Goal: Book appointment/travel/reservation

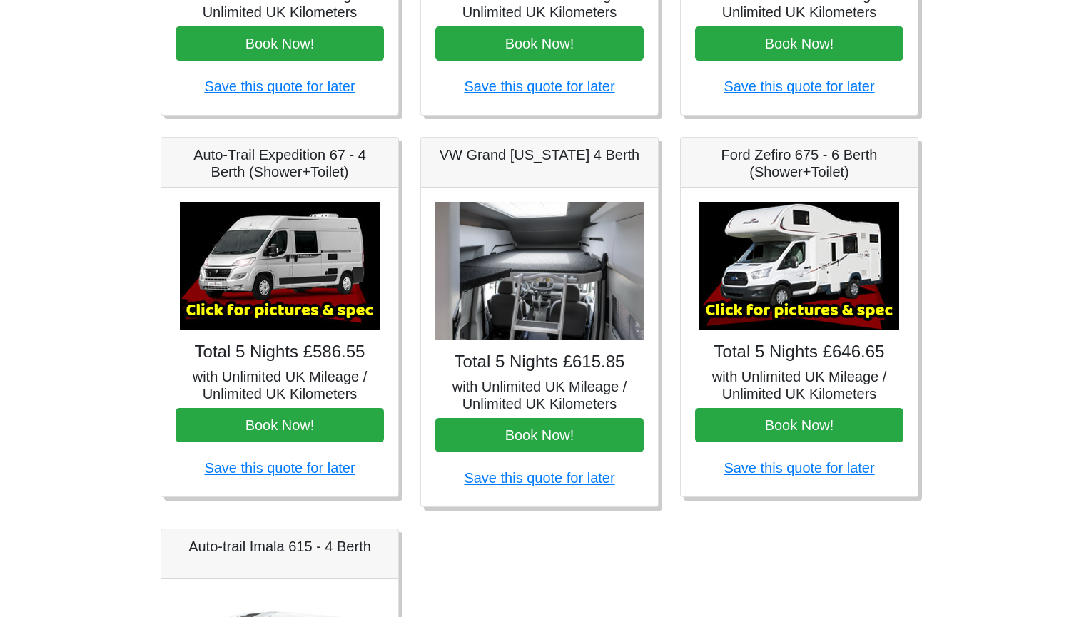
scroll to position [482, 0]
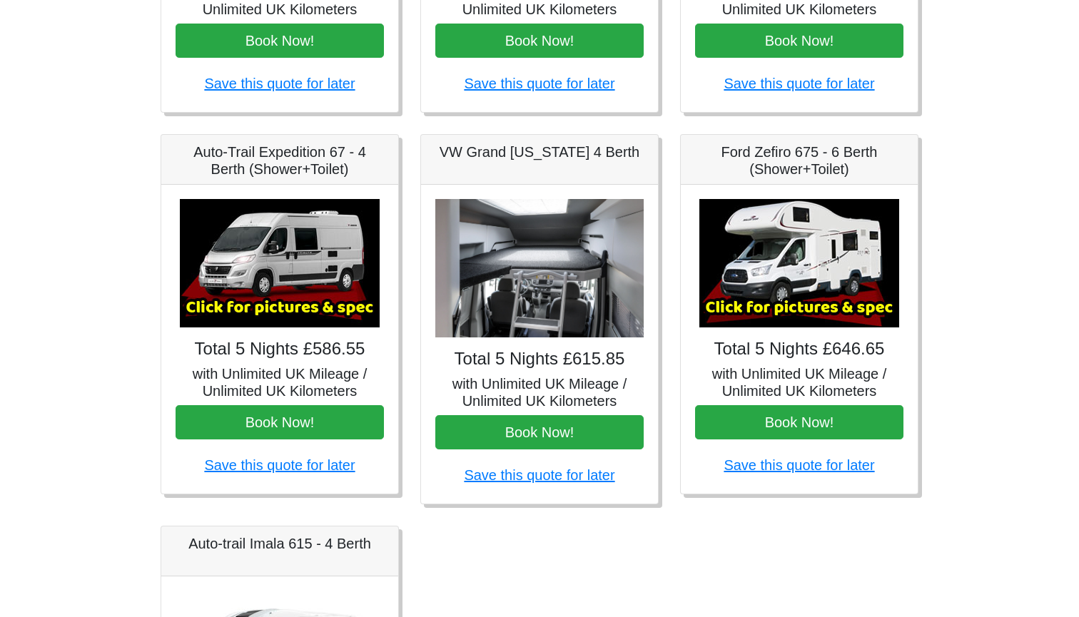
click at [322, 270] on img at bounding box center [280, 263] width 200 height 128
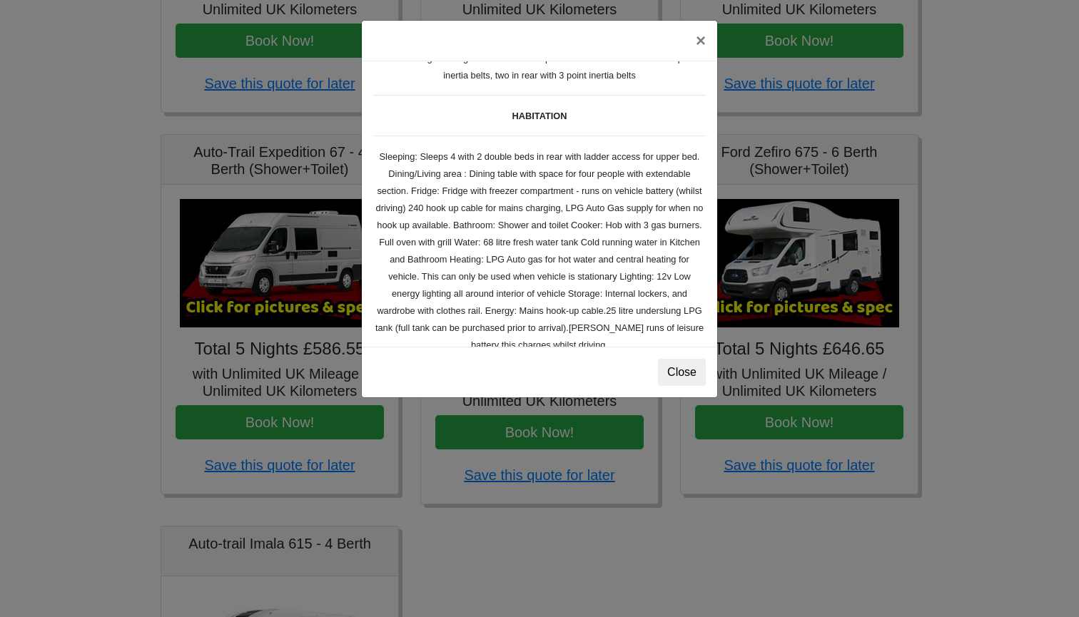
scroll to position [176, 0]
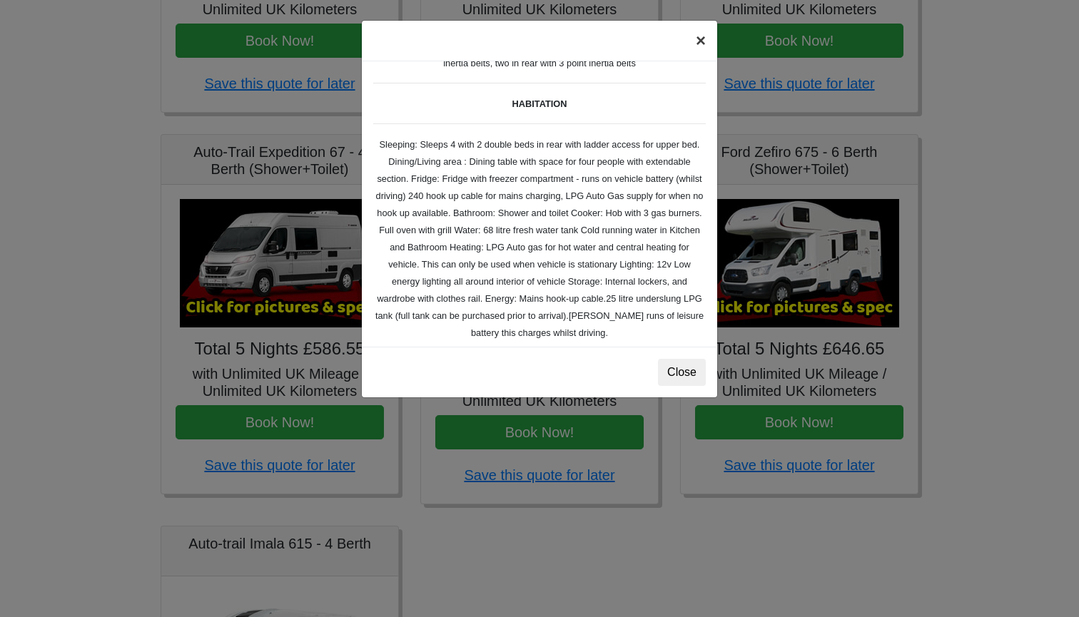
click at [697, 44] on button "×" at bounding box center [700, 41] width 33 height 40
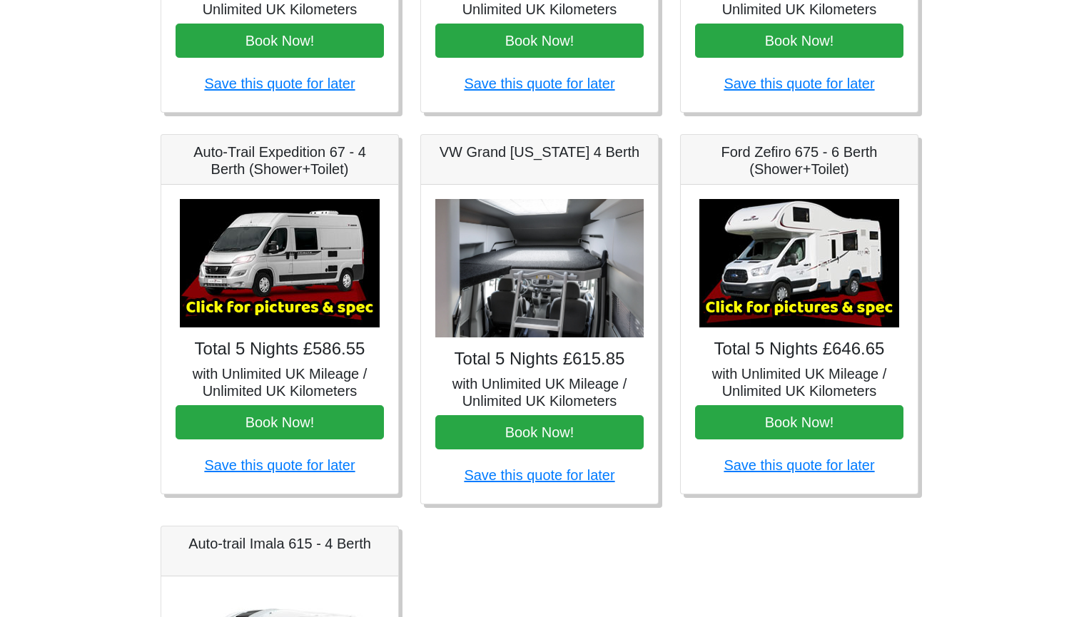
click at [812, 240] on img at bounding box center [799, 263] width 200 height 128
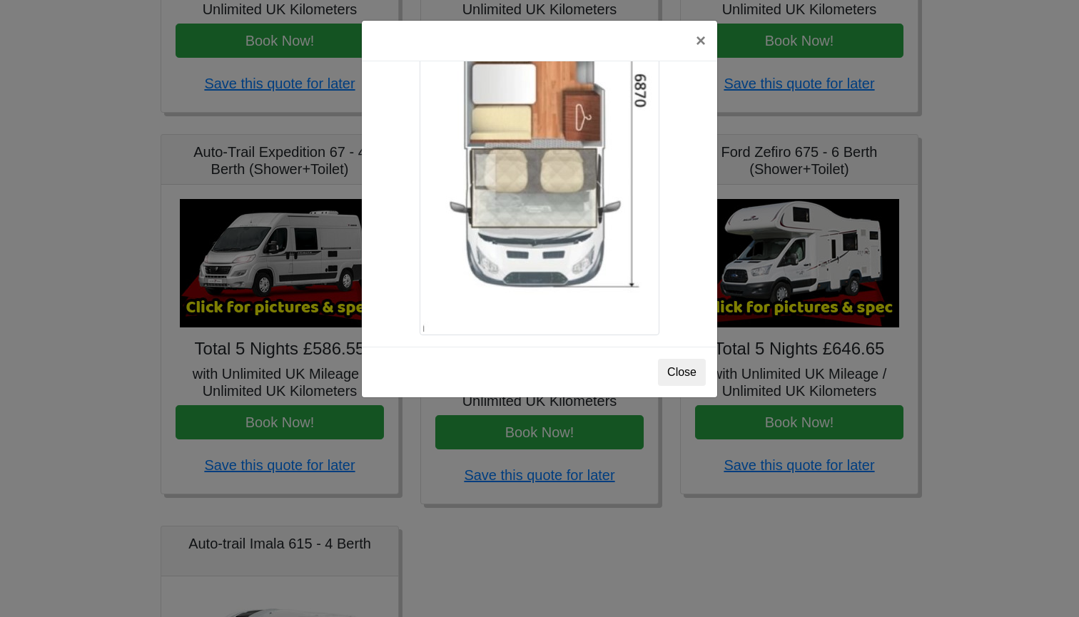
scroll to position [2547, 0]
click at [699, 41] on button "×" at bounding box center [700, 41] width 33 height 40
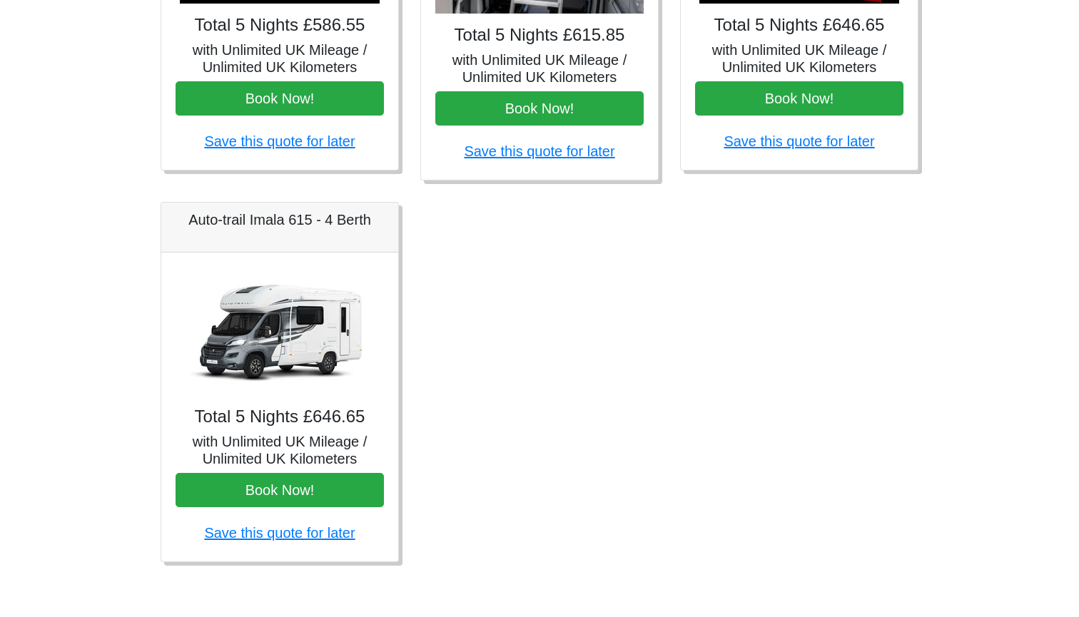
scroll to position [806, 0]
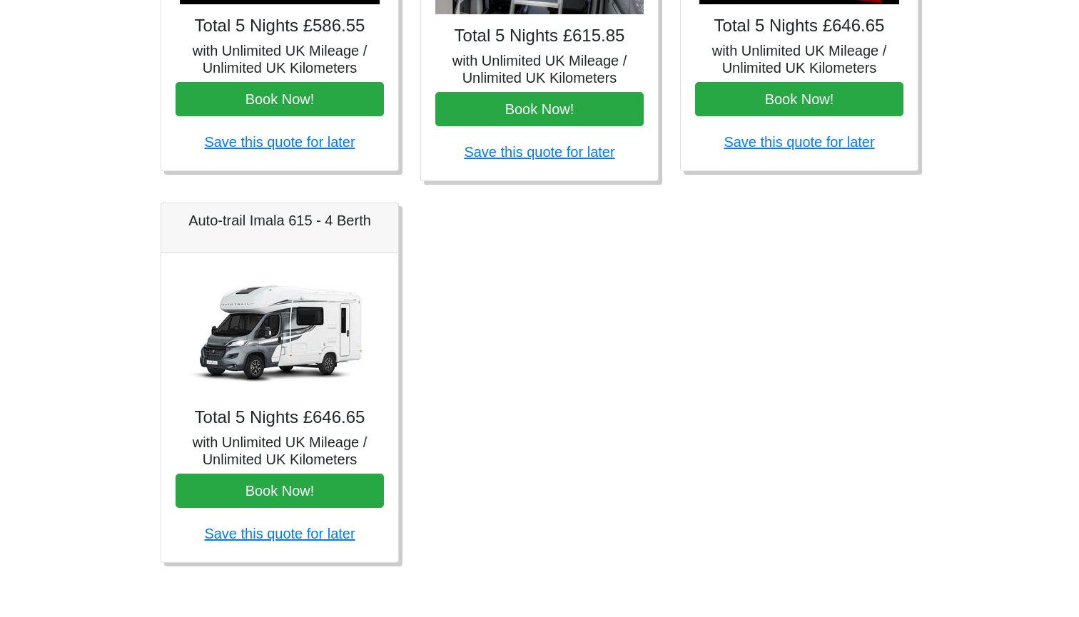
click at [236, 365] on img at bounding box center [280, 332] width 200 height 128
click at [287, 347] on img at bounding box center [280, 332] width 200 height 128
click at [303, 353] on img at bounding box center [280, 332] width 200 height 128
click at [298, 486] on button "Book Now!" at bounding box center [280, 491] width 208 height 34
click at [282, 350] on img at bounding box center [280, 332] width 200 height 128
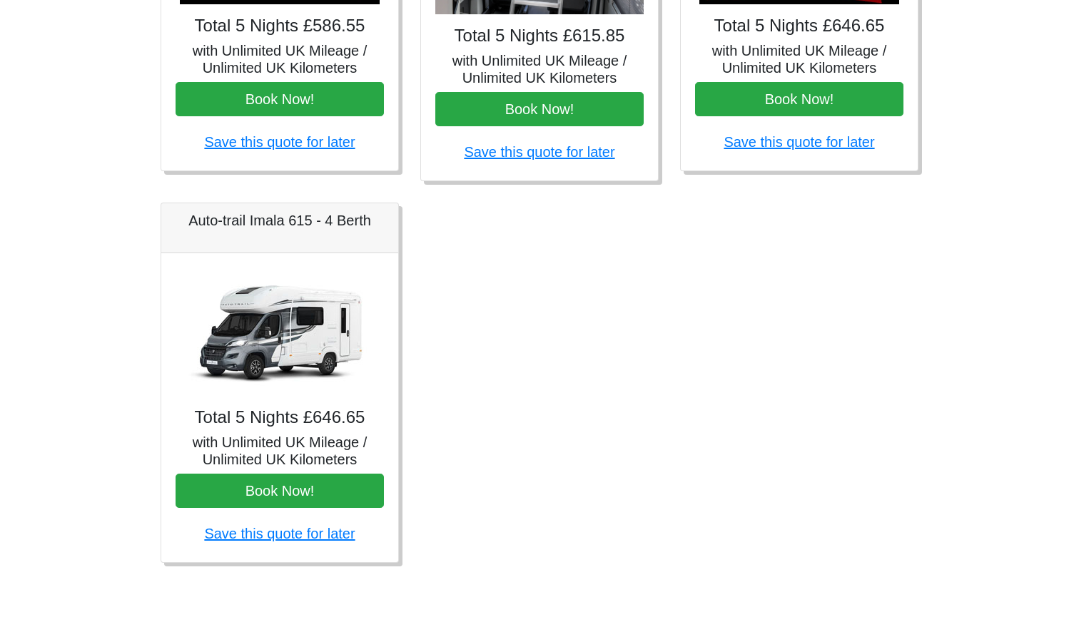
click at [282, 350] on img at bounding box center [280, 332] width 200 height 128
click at [320, 241] on div "Auto-trail Imala 615 - 4 Berth" at bounding box center [279, 228] width 237 height 50
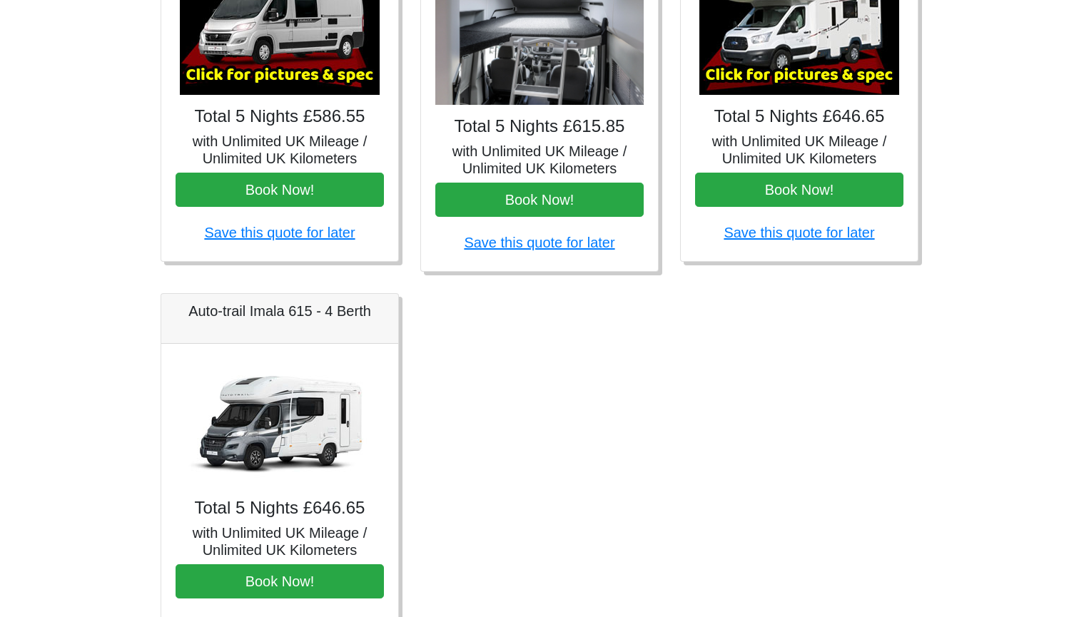
scroll to position [748, 0]
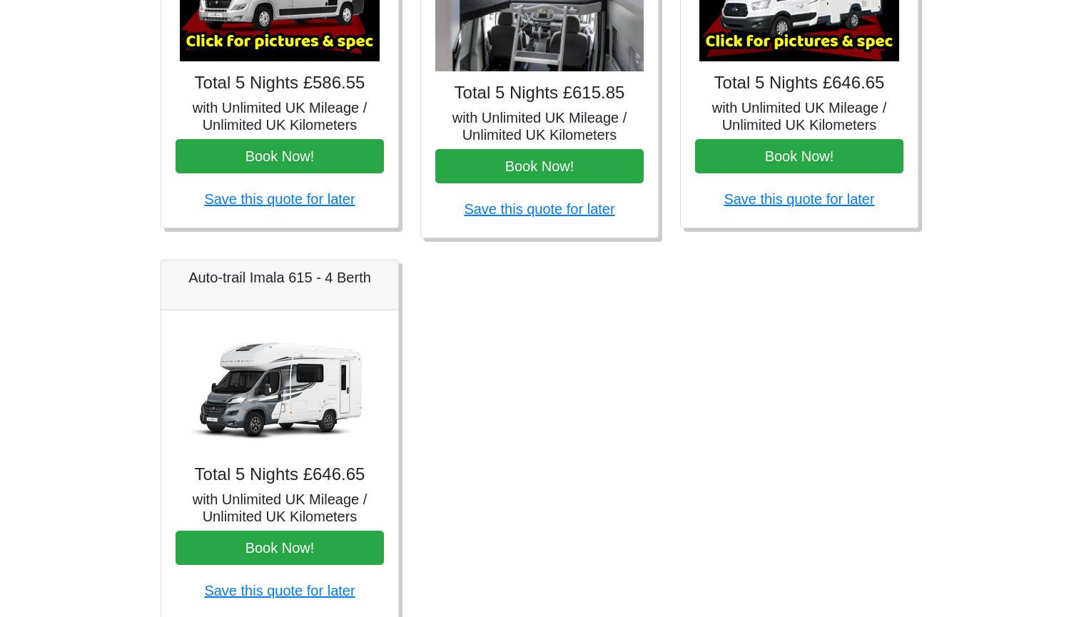
click at [223, 367] on img at bounding box center [280, 389] width 200 height 128
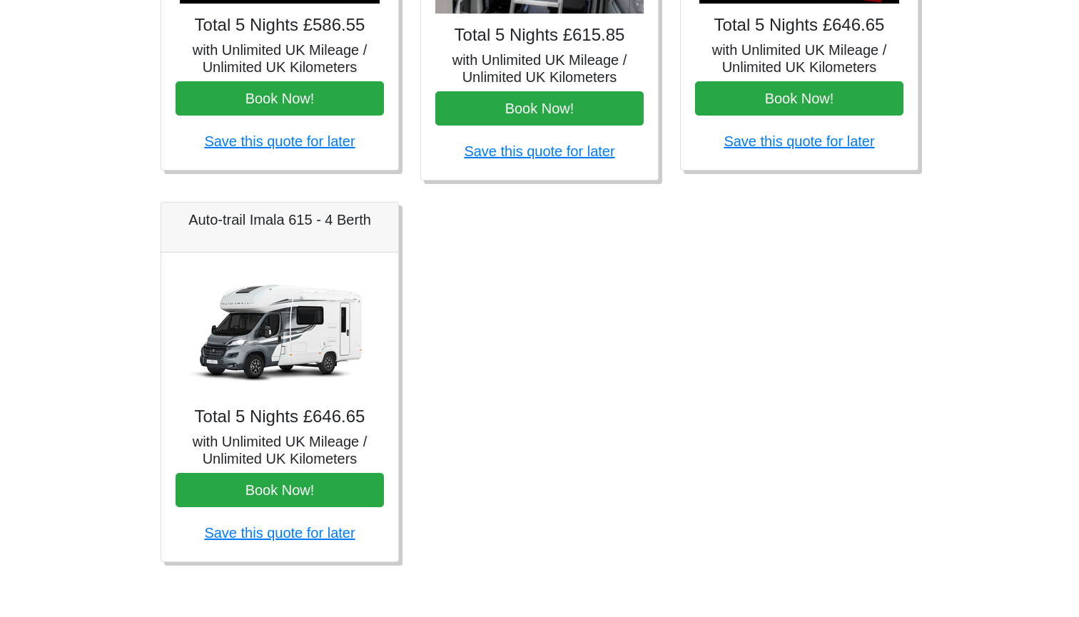
scroll to position [806, 0]
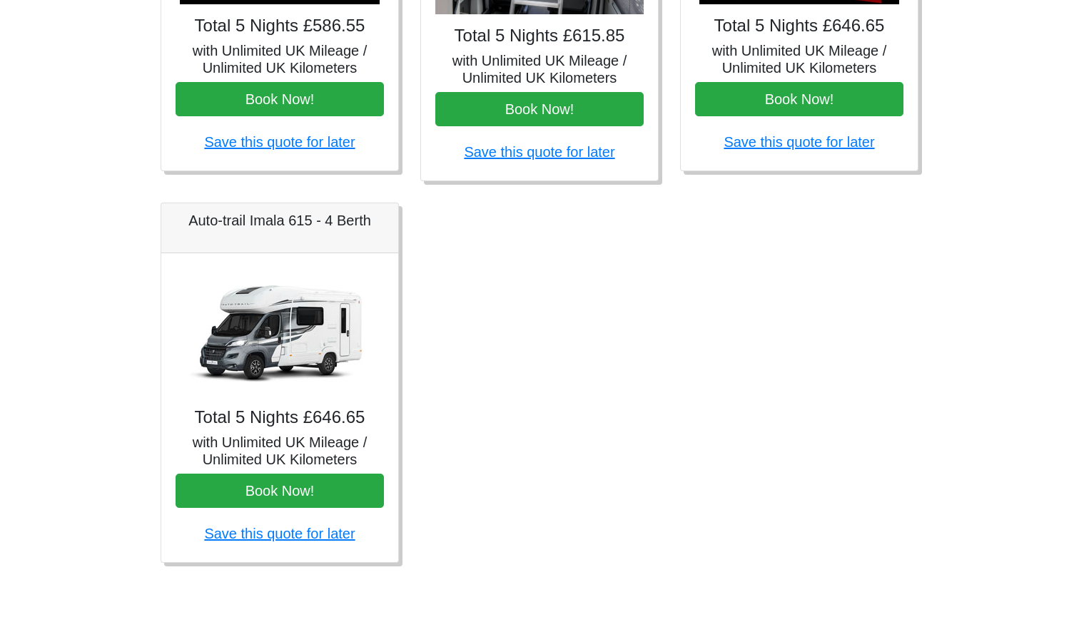
click at [300, 385] on img at bounding box center [280, 332] width 200 height 128
click at [300, 477] on button "Book Now!" at bounding box center [280, 491] width 208 height 34
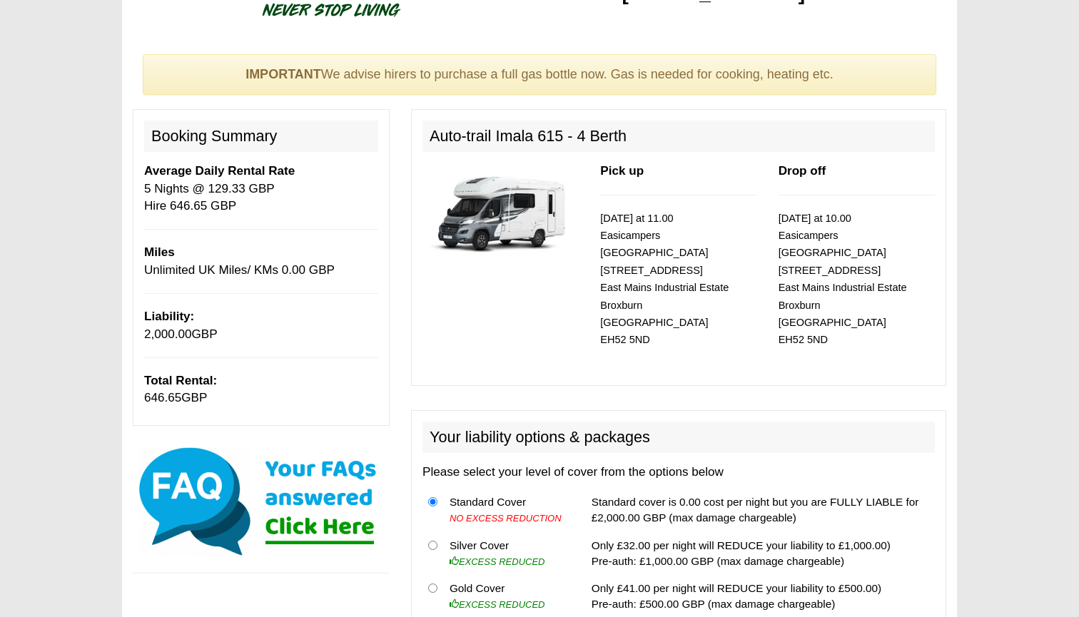
scroll to position [69, 0]
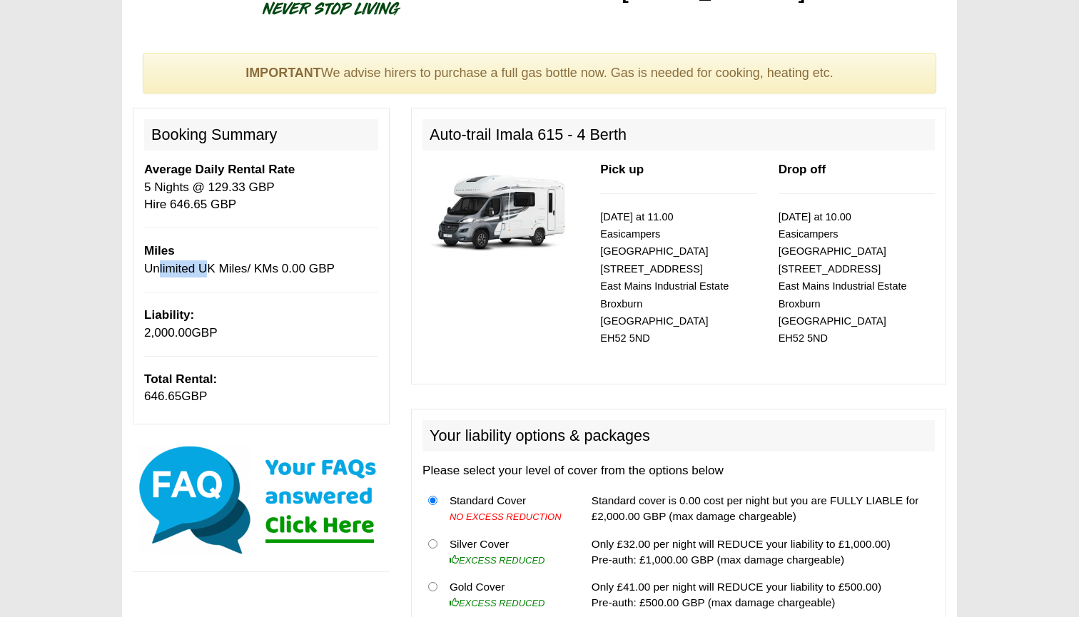
drag, startPoint x: 155, startPoint y: 263, endPoint x: 200, endPoint y: 265, distance: 45.0
click at [200, 265] on p "Miles Unlimited UK Miles/ KMs 0.00 GBP" at bounding box center [261, 260] width 234 height 35
click at [267, 293] on div "Booking Summary Average Daily Rental Rate 5 Nights @ 129.33 GBP Hire 646.65 GBP…" at bounding box center [261, 266] width 257 height 316
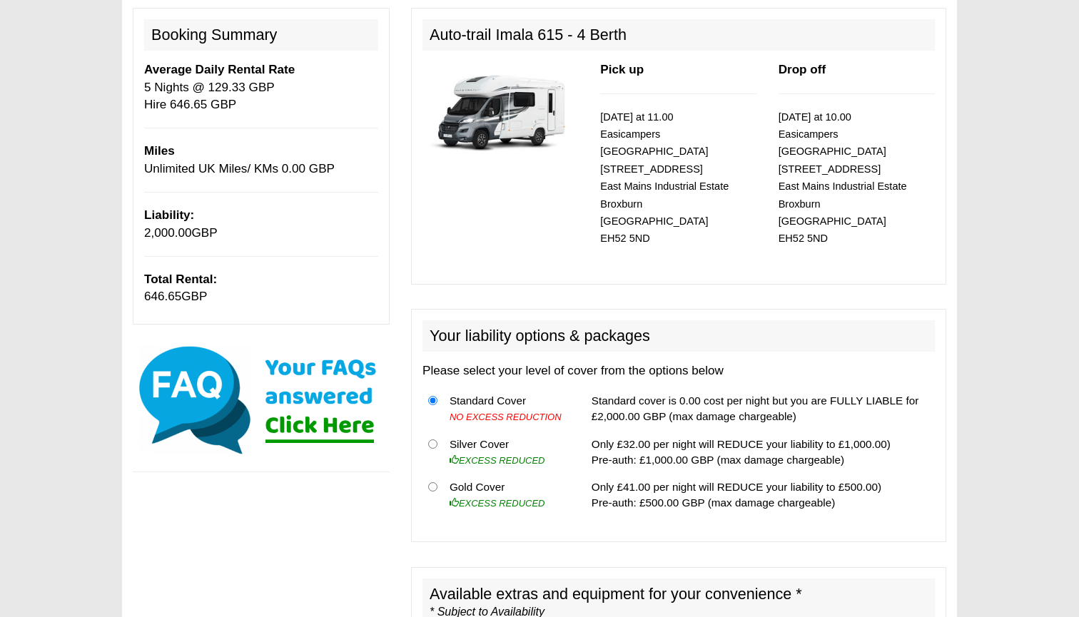
scroll to position [173, 0]
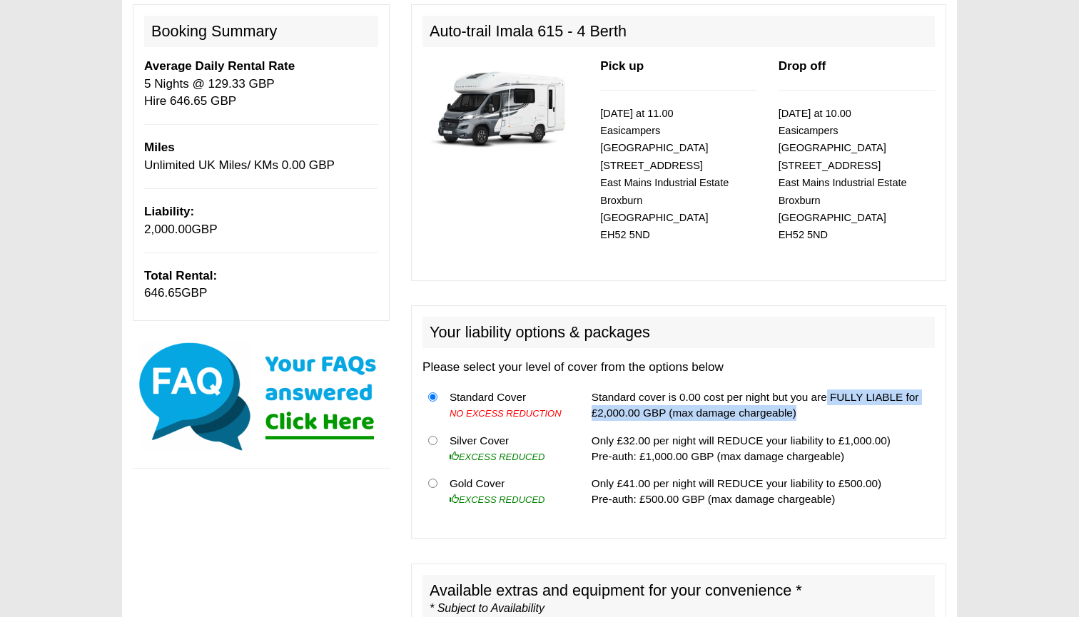
drag, startPoint x: 821, startPoint y: 373, endPoint x: 888, endPoint y: 390, distance: 69.2
click at [888, 390] on td "Standard cover is 0.00 cost per night but you are FULLY LIABLE for £2,000.00 GB…" at bounding box center [760, 406] width 349 height 44
click at [888, 391] on td "Standard cover is 0.00 cost per night but you are FULLY LIABLE for £2,000.00 GB…" at bounding box center [760, 406] width 349 height 44
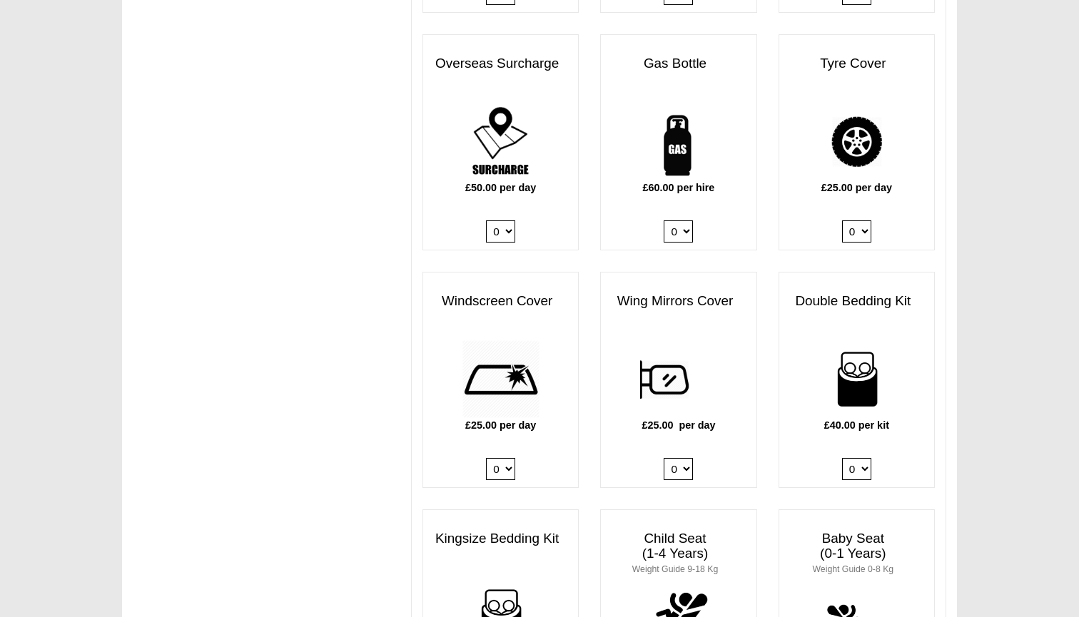
scroll to position [1008, 0]
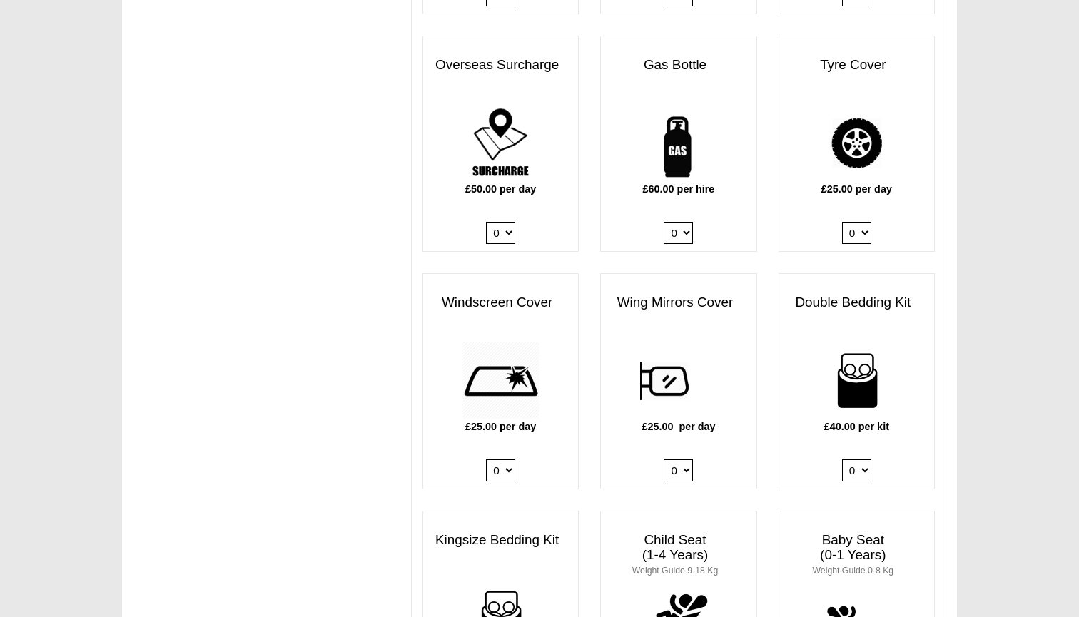
select select "Gas Bottle x QTY 1 @ 60.00 GBP per hire."
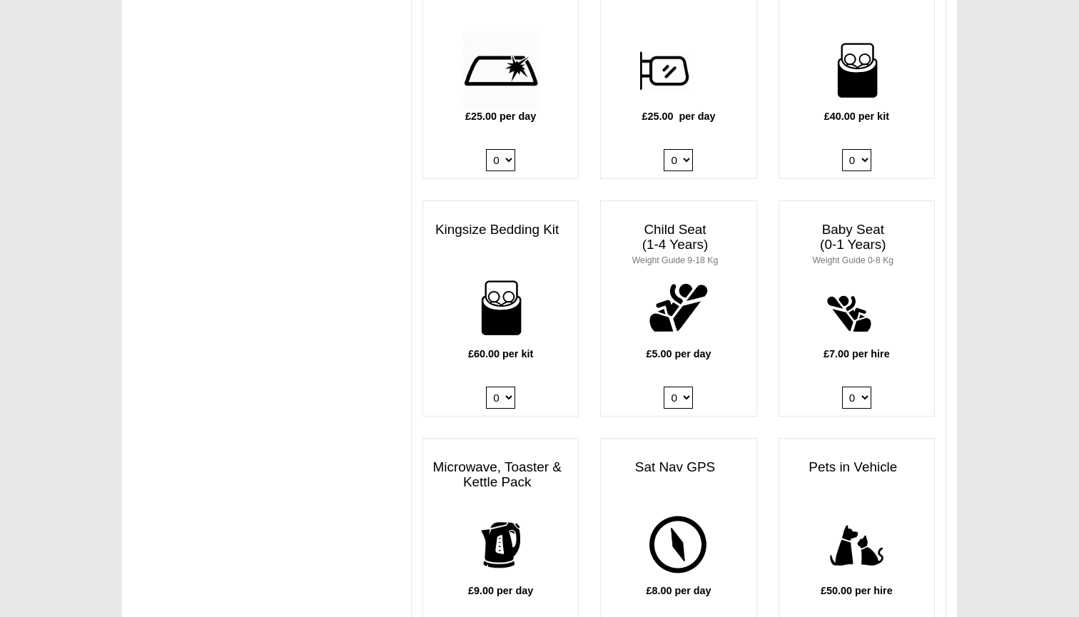
scroll to position [1389, 0]
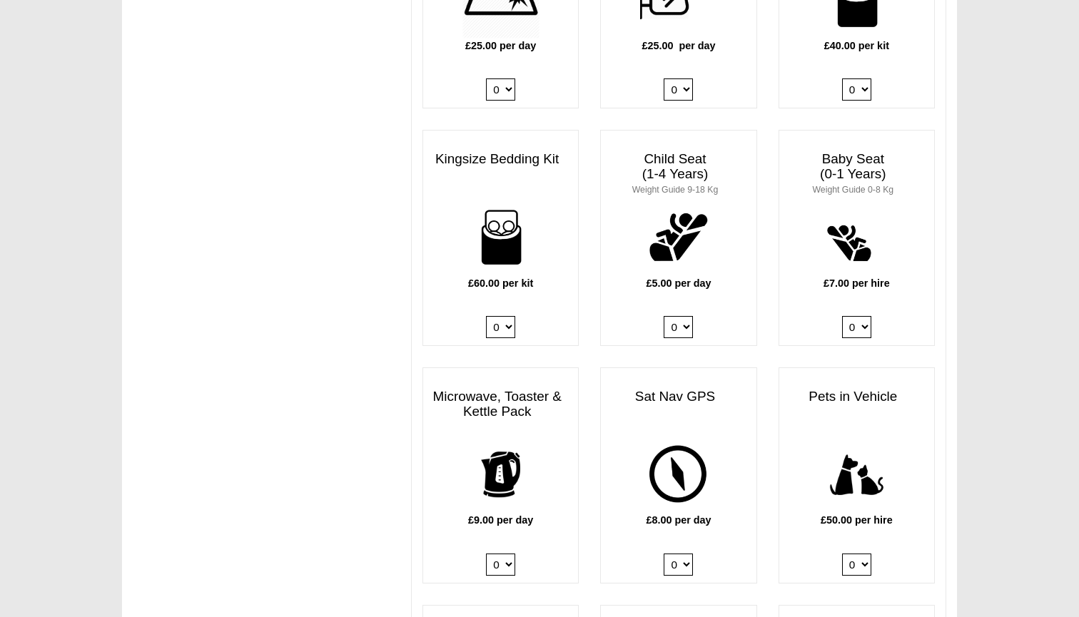
select select "Kingsize Bedding Kit x QTY 1 @ 60.00 GBP per kit."
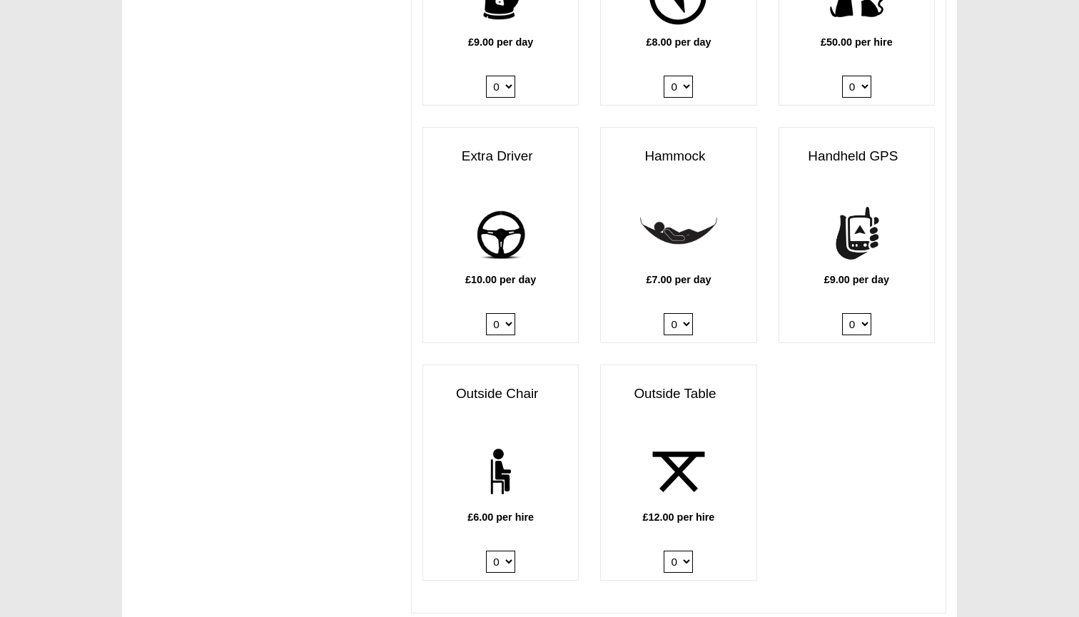
scroll to position [1871, 0]
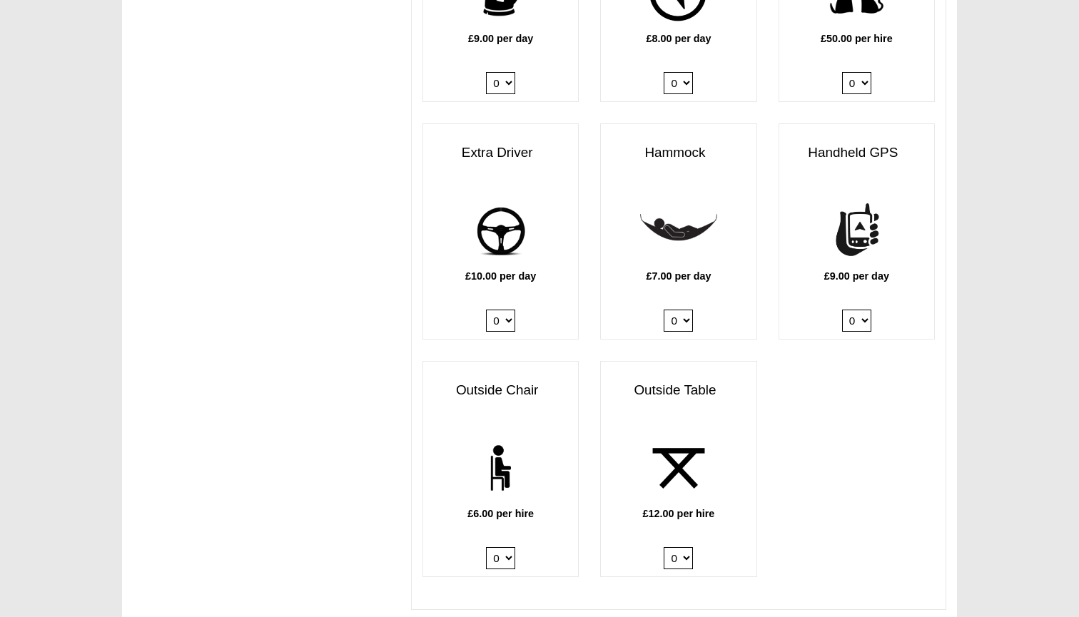
select select "Extra Driver x QTY 1 @ 10.00 GBP per day."
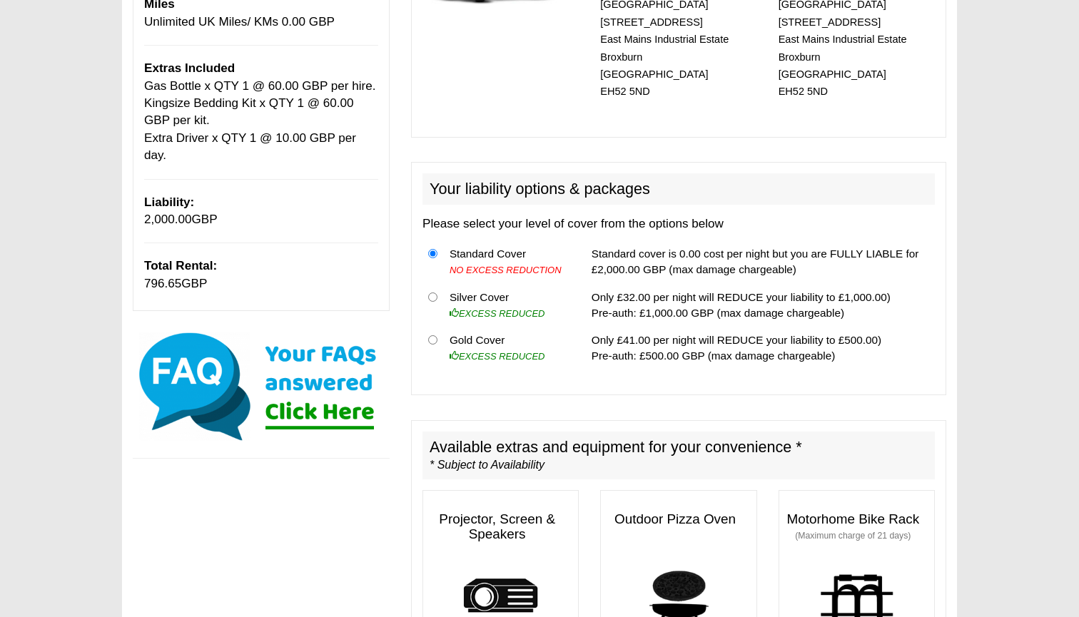
scroll to position [316, 0]
click at [430, 293] on input "radio" at bounding box center [432, 297] width 9 height 9
radio input "true"
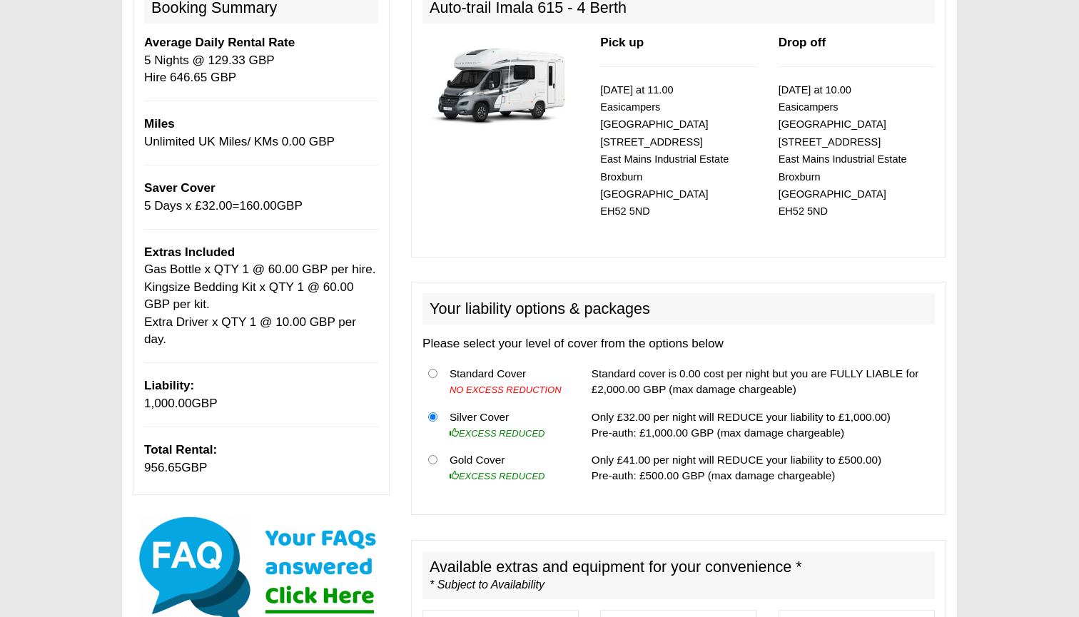
scroll to position [193, 0]
